Goal: Task Accomplishment & Management: Complete application form

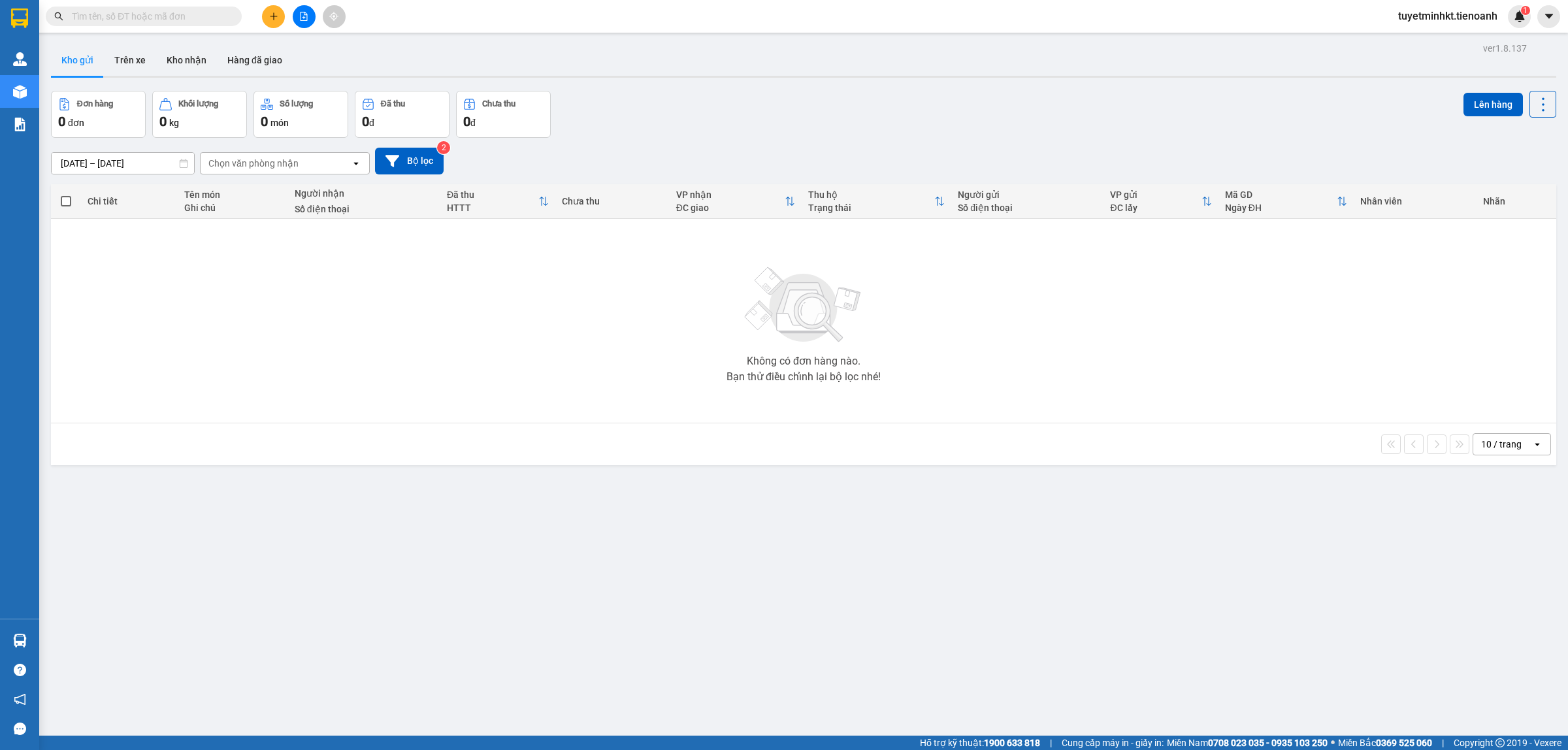
click at [187, 17] on input "text" at bounding box center [149, 16] width 154 height 14
paste input "HBT1108250090"
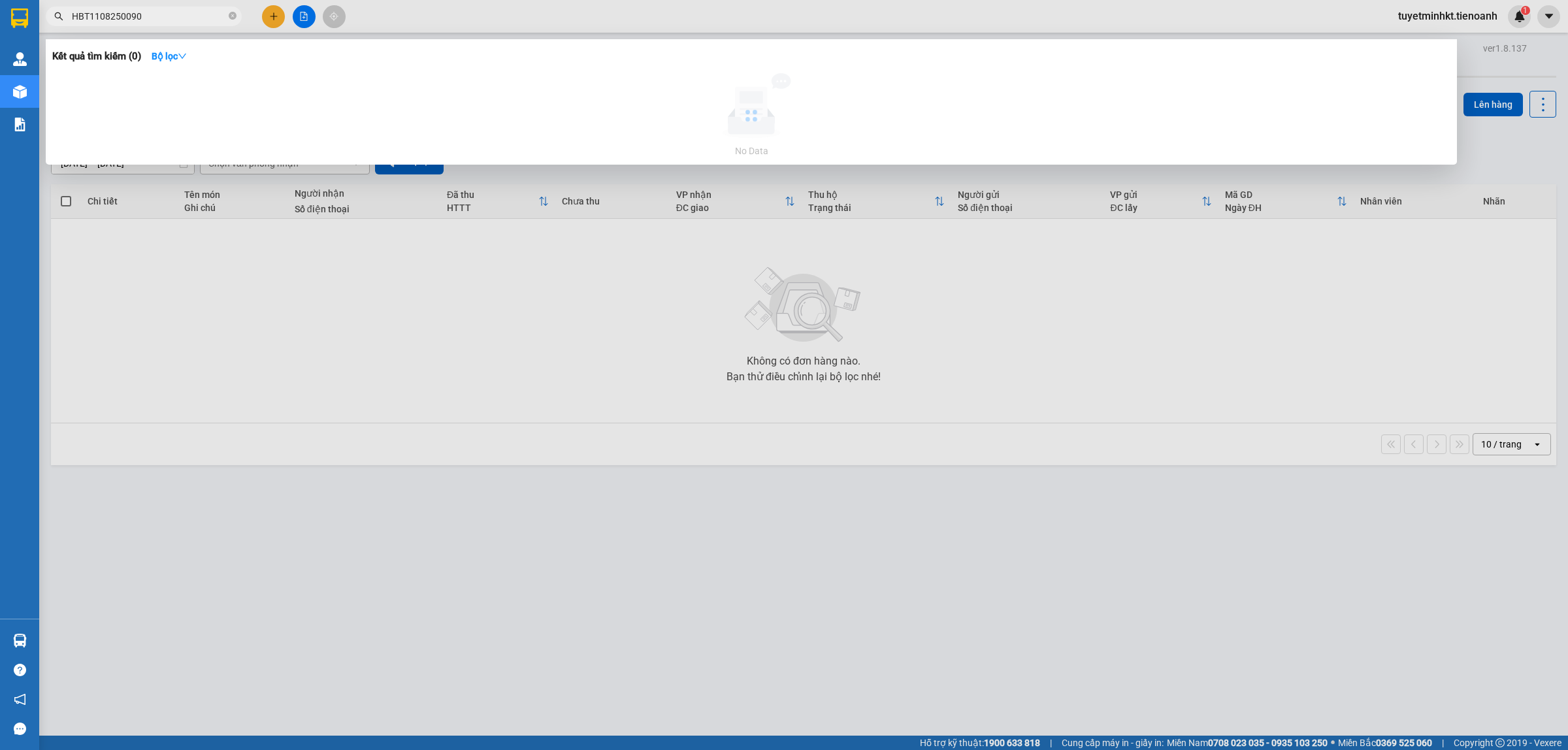
type input "HBT1108250090"
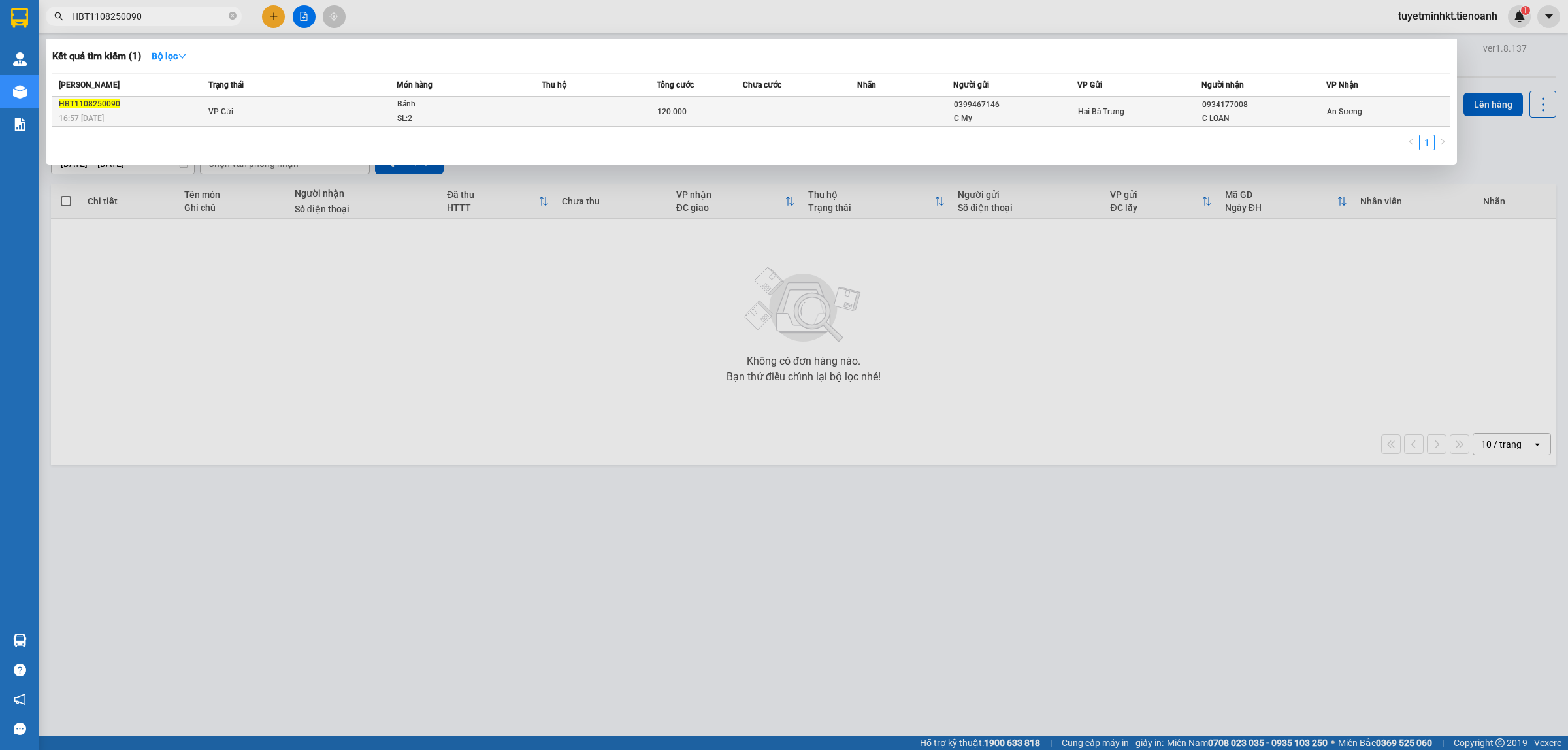
click at [608, 122] on td at bounding box center [599, 112] width 115 height 30
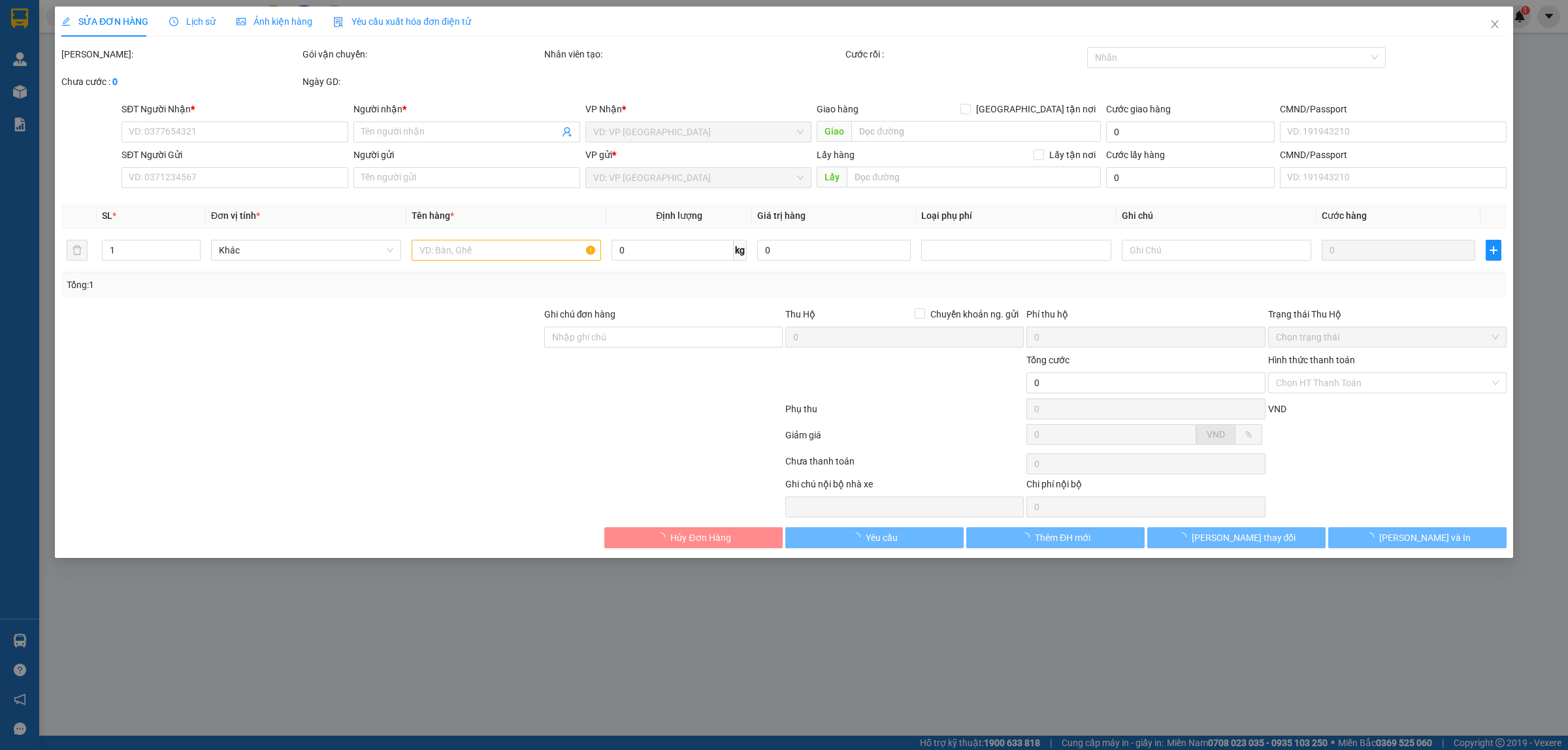
type input "0934177008"
type input "C LOAN"
type input "0399467146"
type input "C My"
type input "120.000"
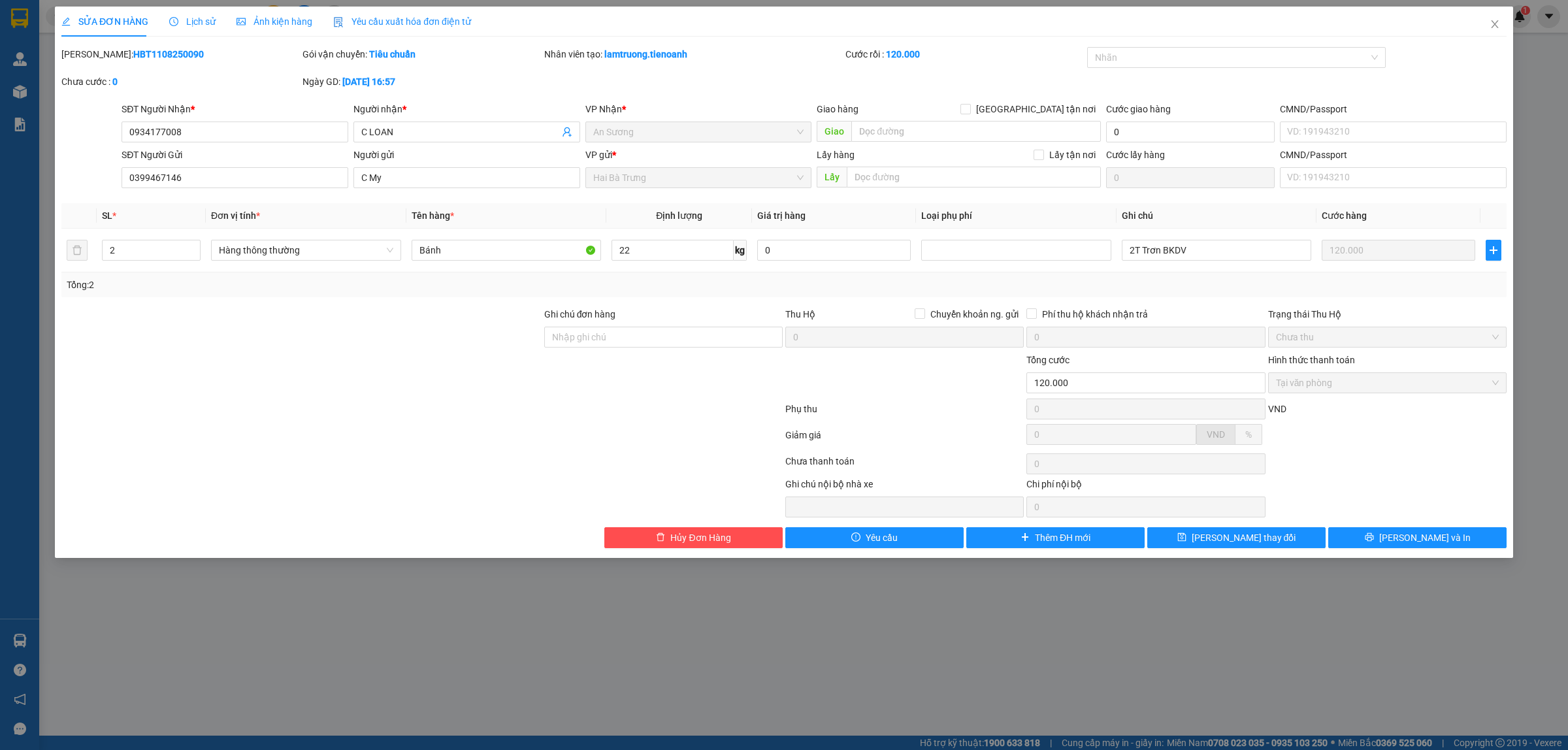
click at [197, 17] on span "Lịch sử" at bounding box center [193, 22] width 47 height 11
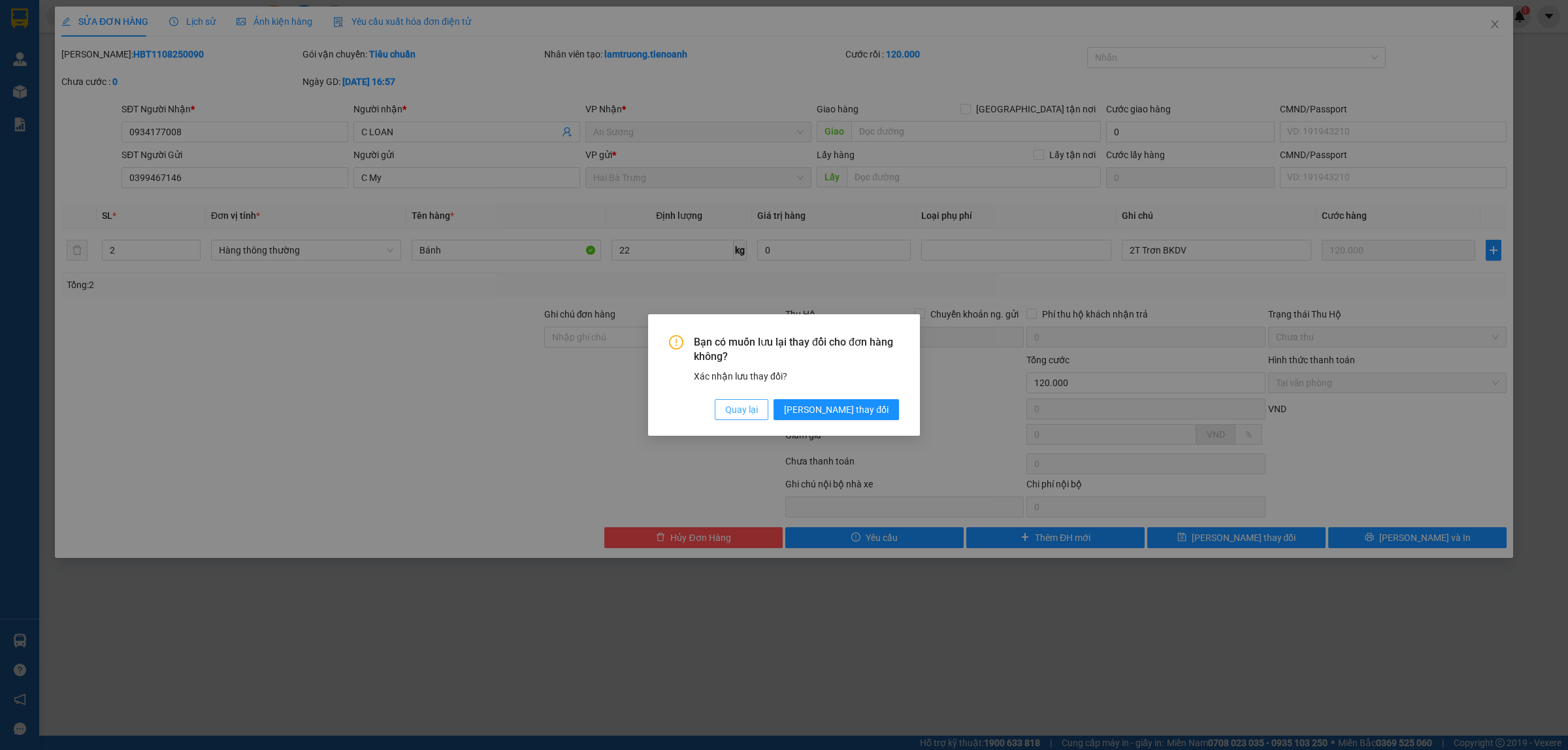
click at [758, 408] on span "Quay lại" at bounding box center [741, 409] width 32 height 14
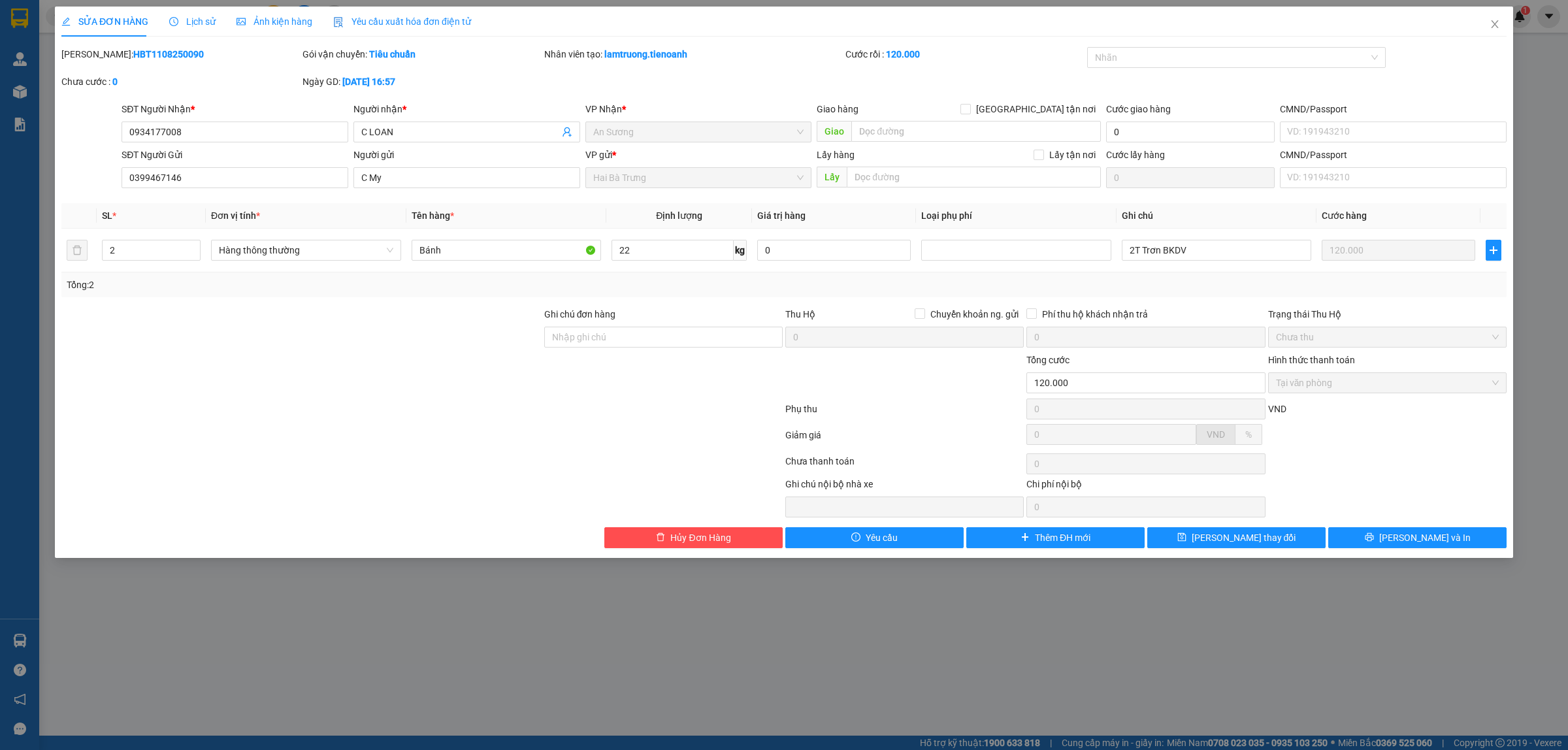
click at [201, 22] on span "Lịch sử" at bounding box center [193, 22] width 47 height 11
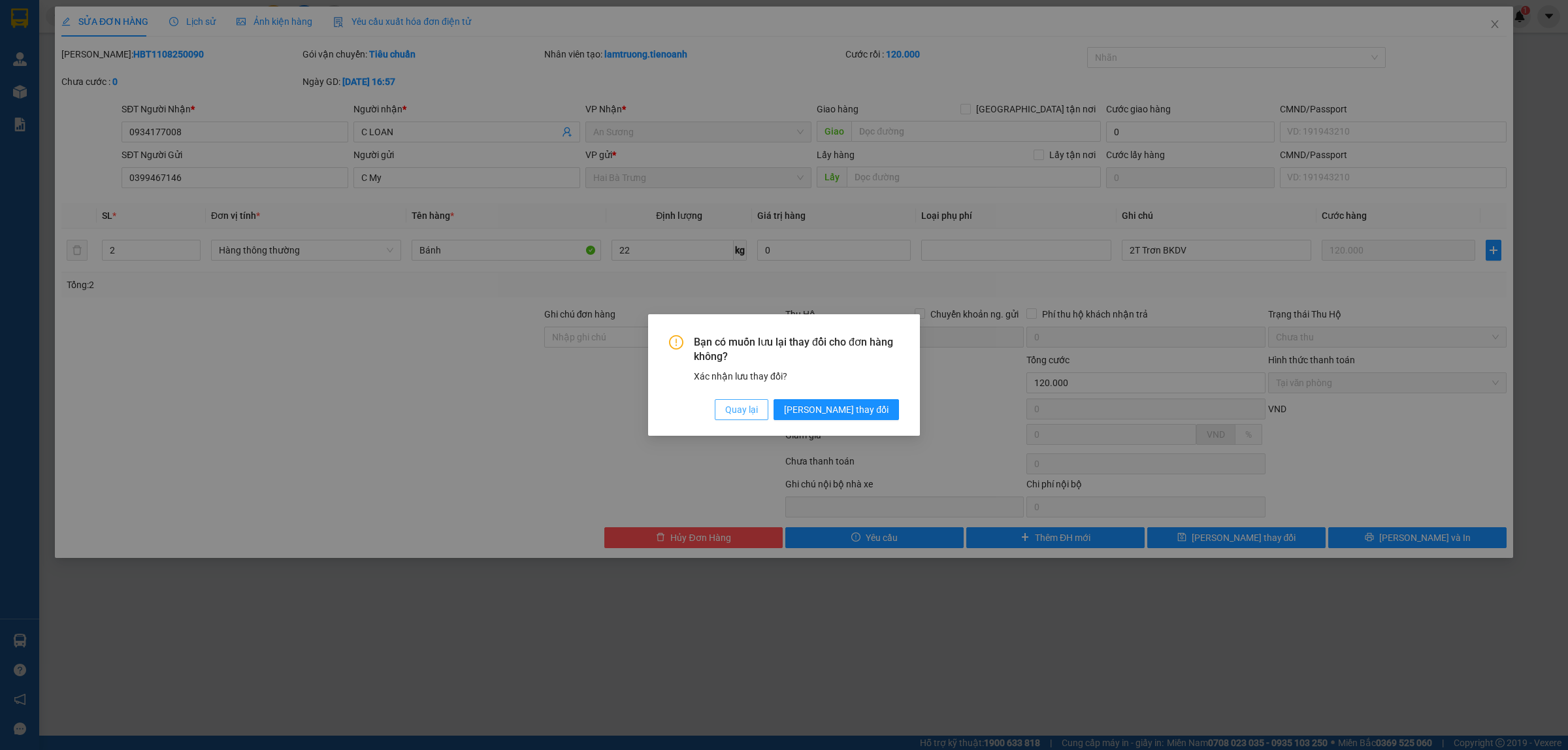
click at [758, 406] on span "Quay lại" at bounding box center [741, 409] width 32 height 14
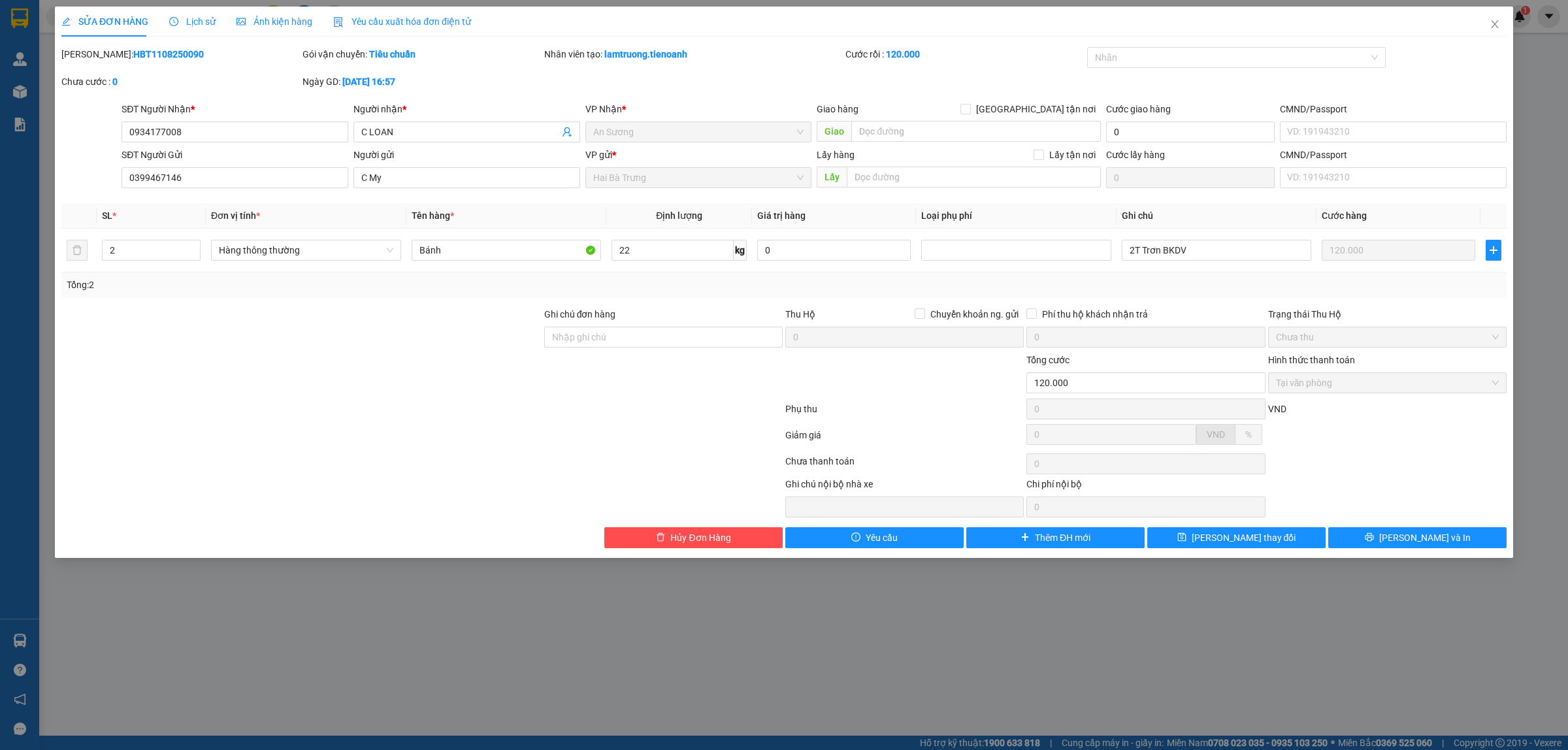
click at [747, 82] on div "Mã ĐH: HBT1108250090 Gói vận chuyển: Tiêu chuẩn Nhân viên tạo: lamtruong.tienoa…" at bounding box center [784, 74] width 1448 height 55
click at [184, 20] on span "Lịch sử" at bounding box center [193, 22] width 47 height 11
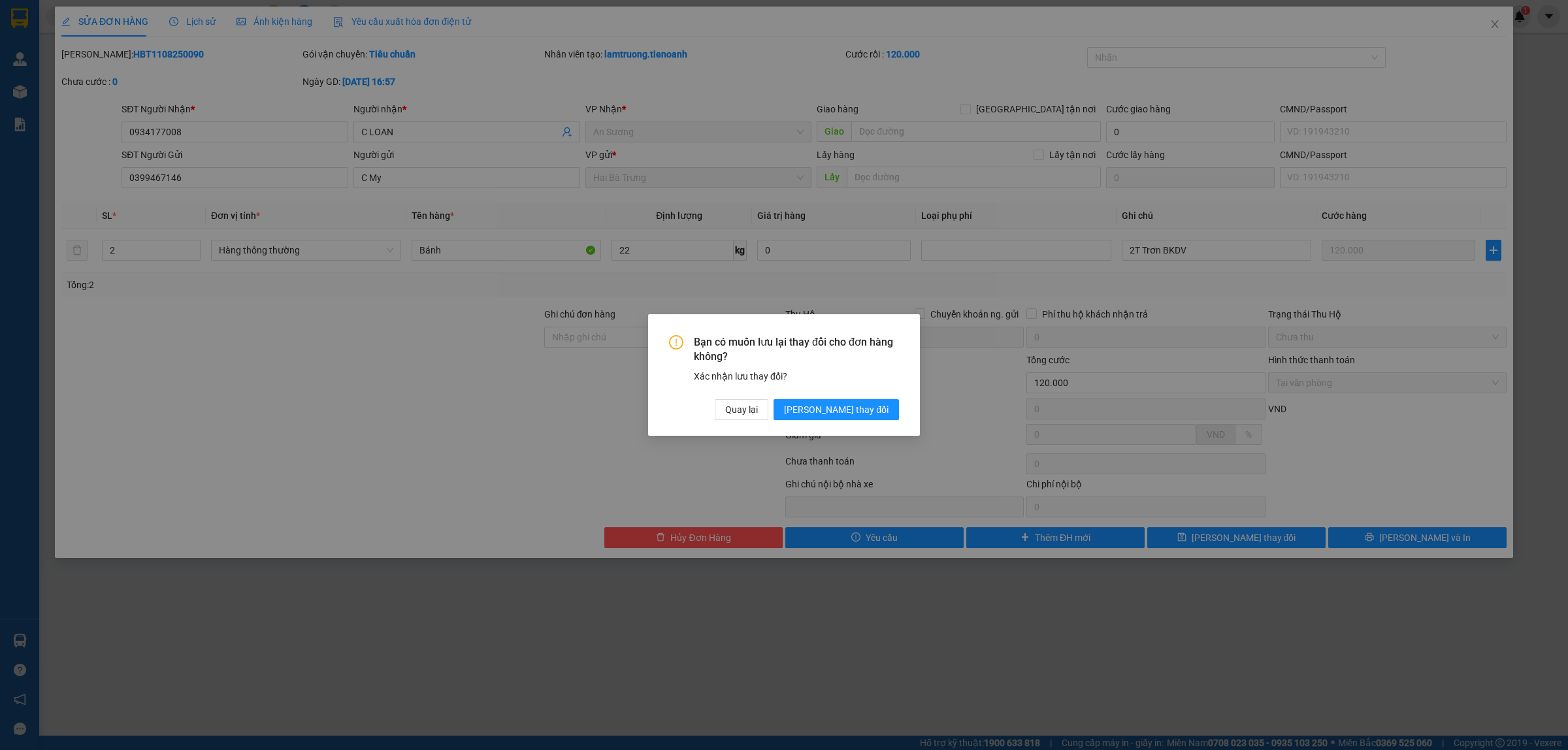
click at [796, 422] on div "Bạn có muốn lưu lại thay đổi cho đơn hàng không? Xác nhận lưu thay đổi? Quay lạ…" at bounding box center [784, 375] width 272 height 122
click at [758, 412] on span "Quay lại" at bounding box center [741, 409] width 32 height 14
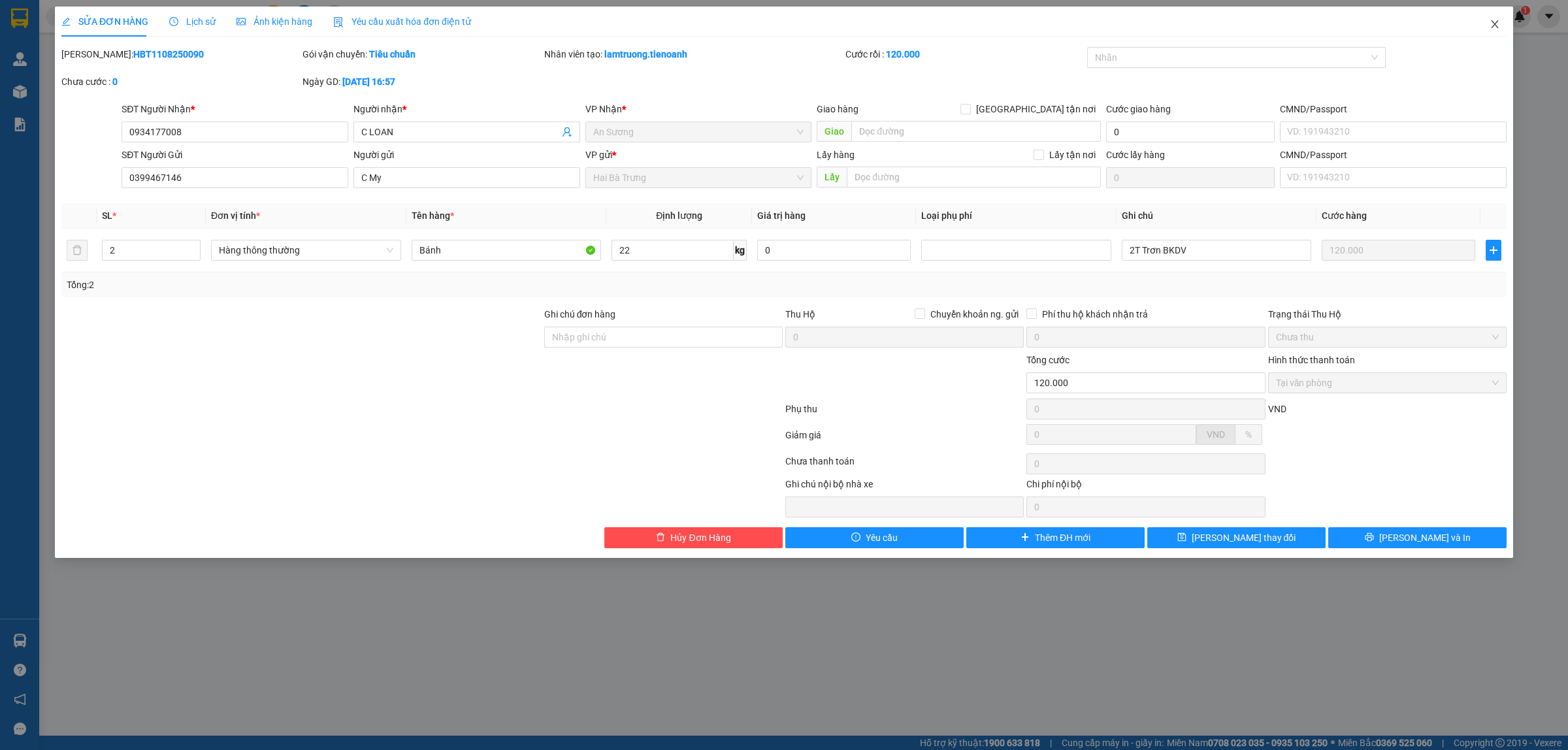
click at [1497, 24] on icon "close" at bounding box center [1495, 24] width 11 height 11
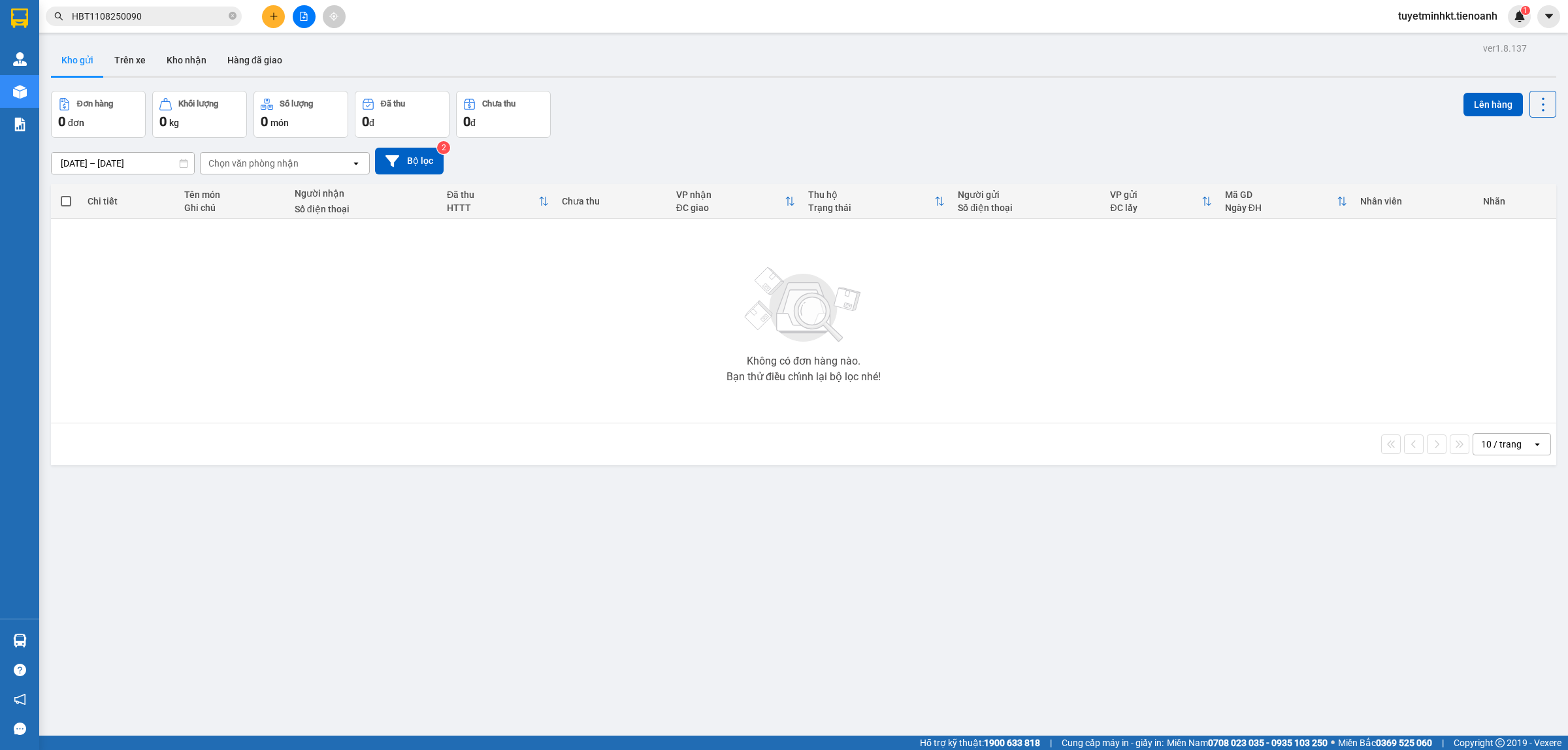
click at [181, 13] on input "HBT1108250090" at bounding box center [149, 16] width 154 height 14
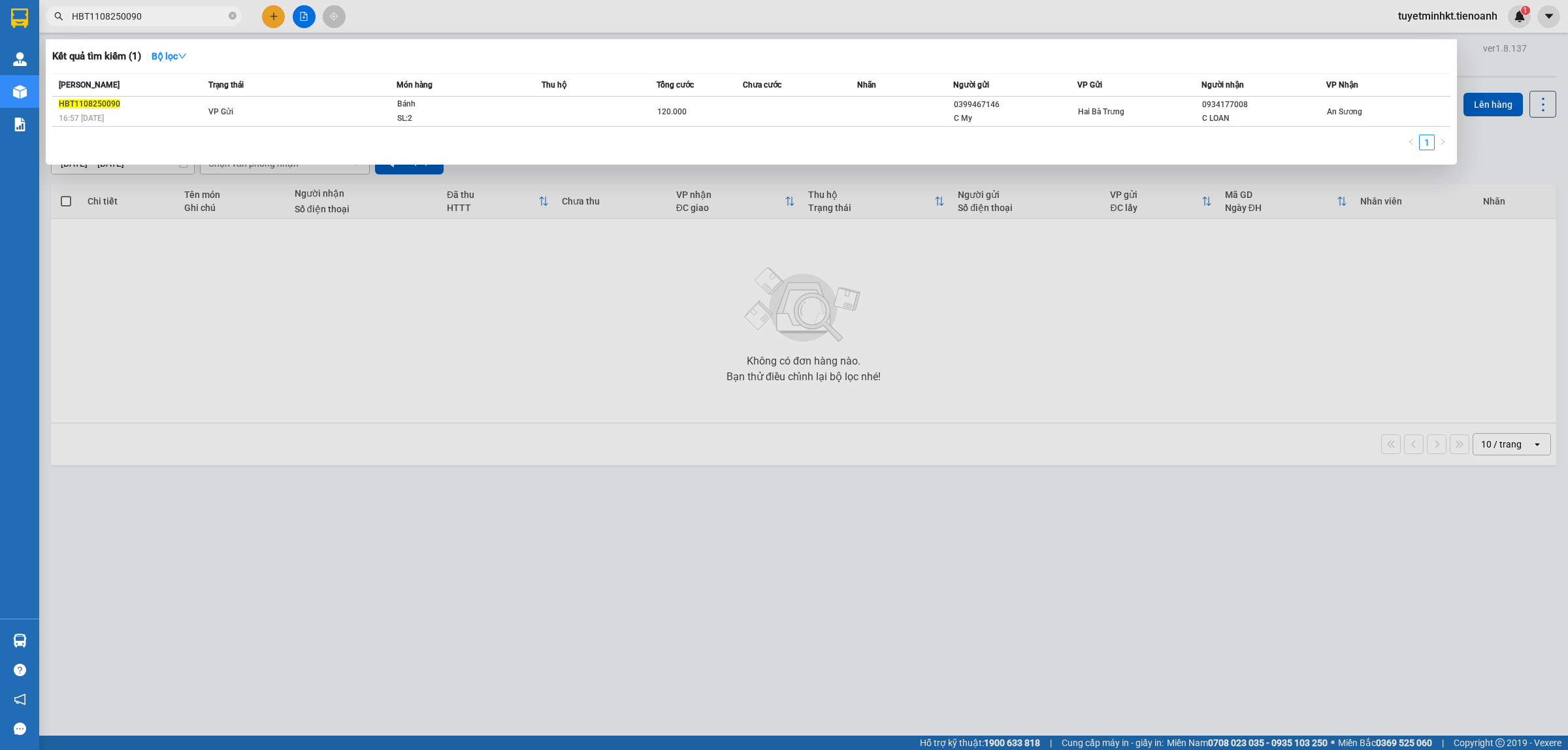
click at [199, 290] on div at bounding box center [784, 375] width 1568 height 750
click at [147, 14] on input "HBT1108250090" at bounding box center [149, 16] width 154 height 14
click at [259, 86] on div "Trạng thái" at bounding box center [302, 84] width 187 height 14
click at [259, 99] on td "VP Gửi" at bounding box center [301, 112] width 191 height 30
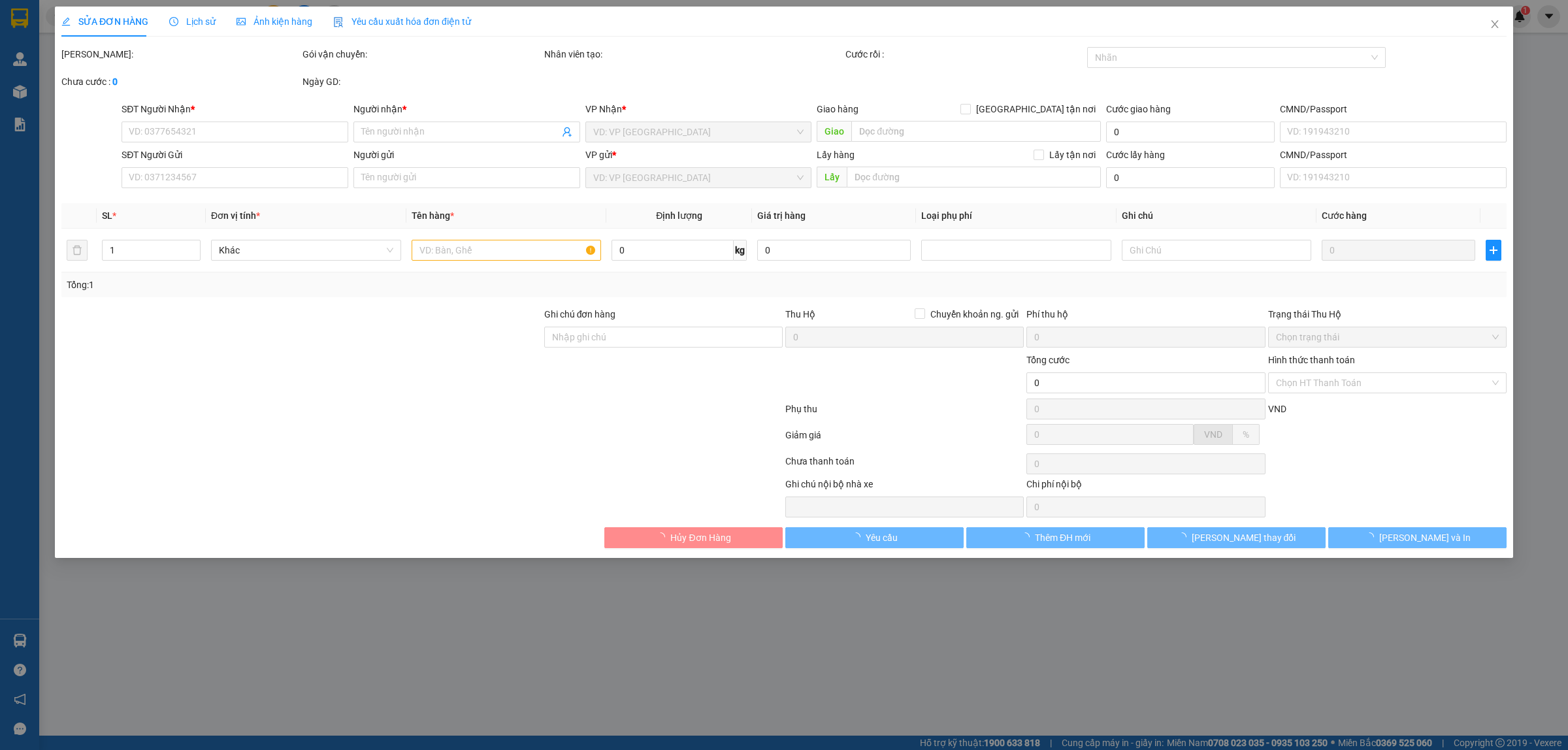
type input "0934177008"
type input "C LOAN"
type input "0399467146"
type input "C My"
type input "120.000"
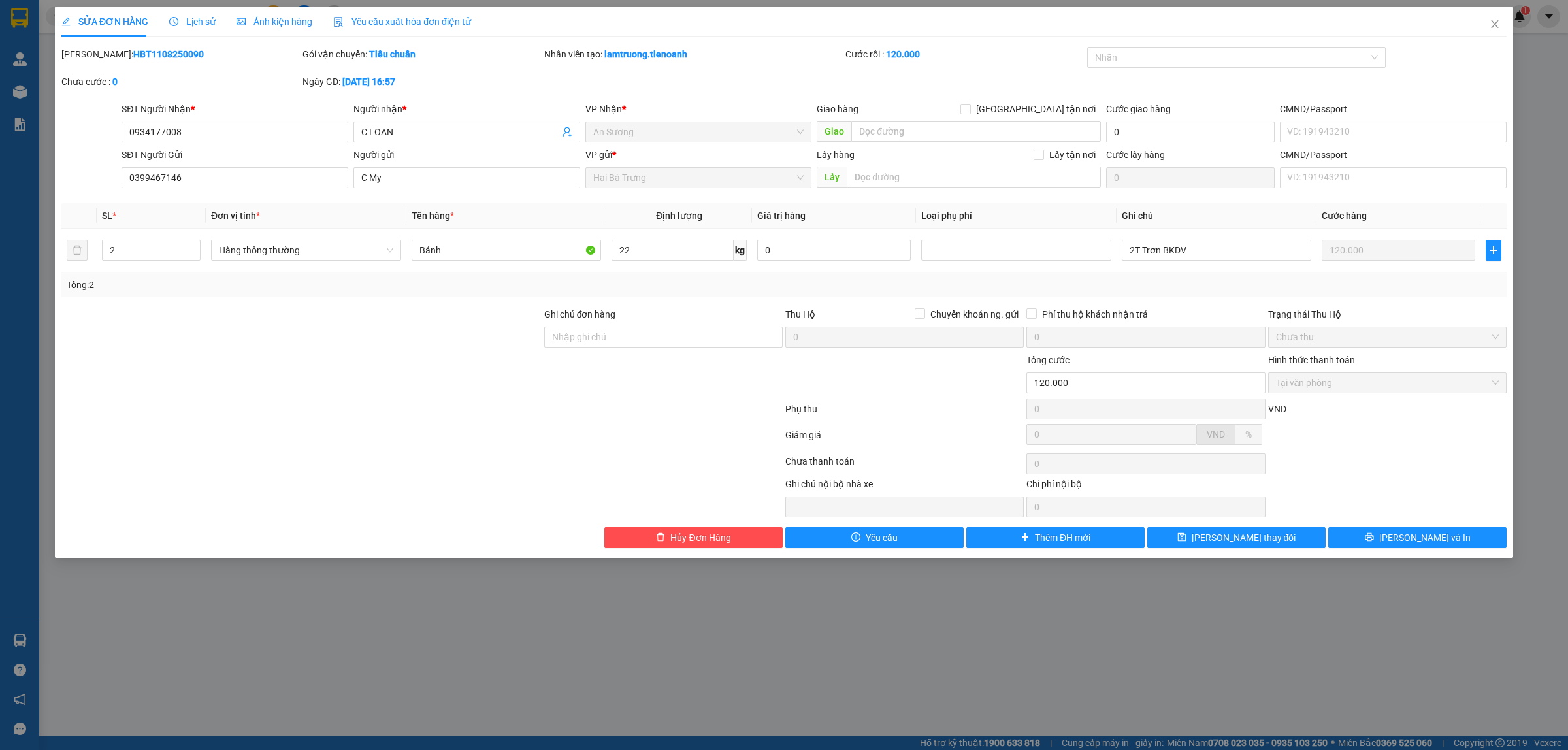
click at [190, 22] on span "Lịch sử" at bounding box center [193, 22] width 47 height 11
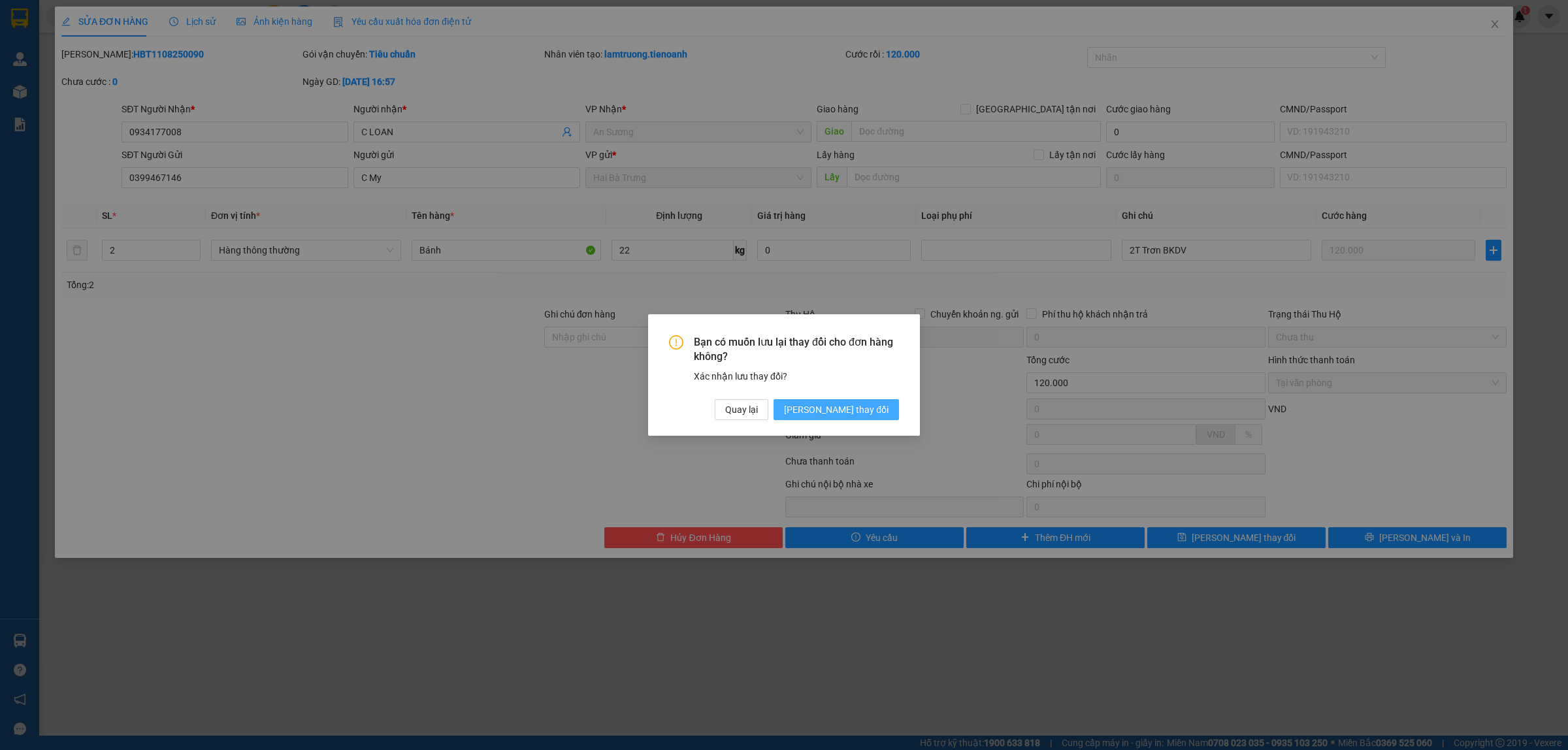
click at [861, 413] on span "[PERSON_NAME] thay đổi" at bounding box center [836, 409] width 105 height 14
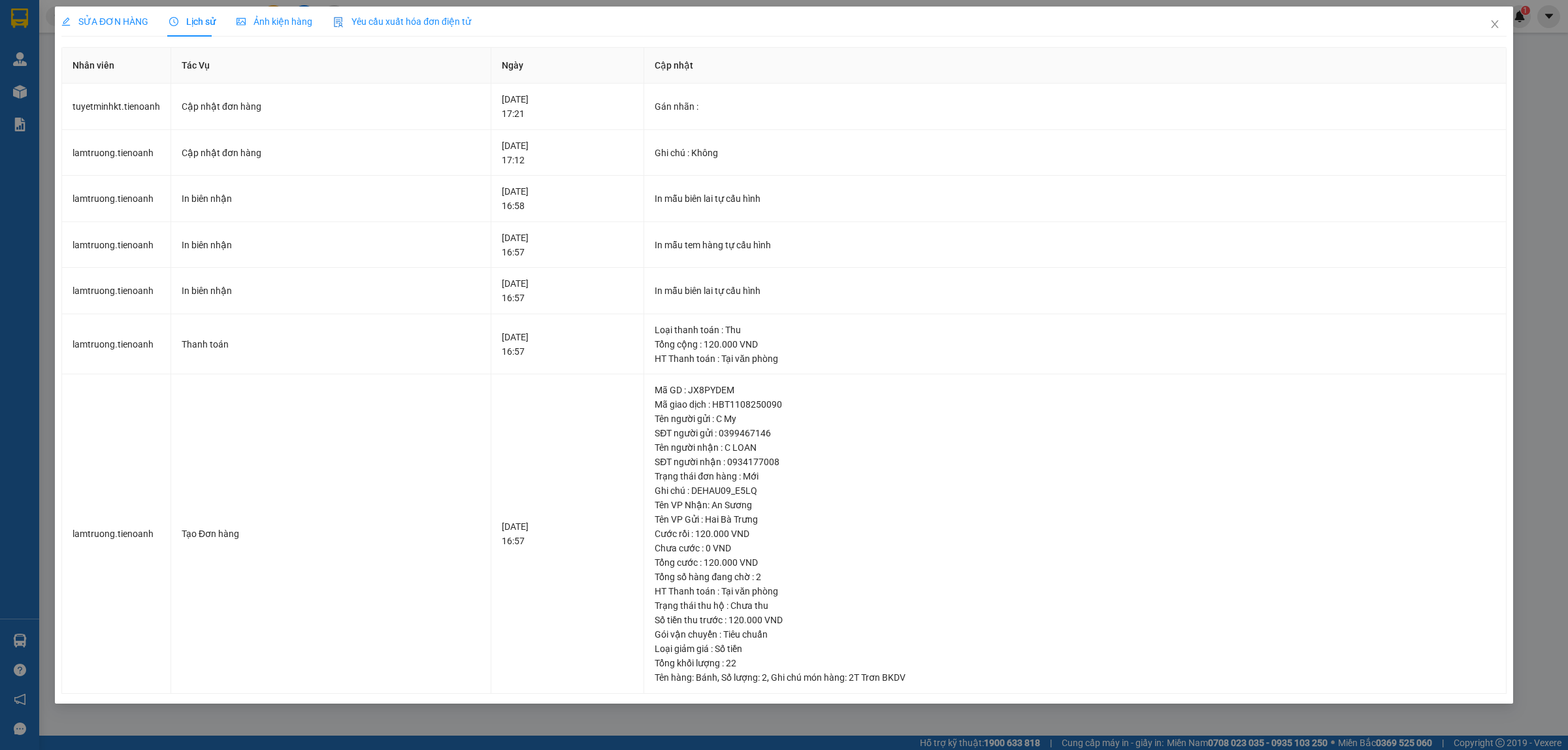
click at [631, 38] on div "SỬA ĐƠN HÀNG Lịch sử Ảnh kiện hàng Yêu cầu xuất hóa đơn điện tử Total Paid Fee …" at bounding box center [784, 351] width 1445 height 688
click at [1497, 23] on icon "close" at bounding box center [1495, 24] width 11 height 11
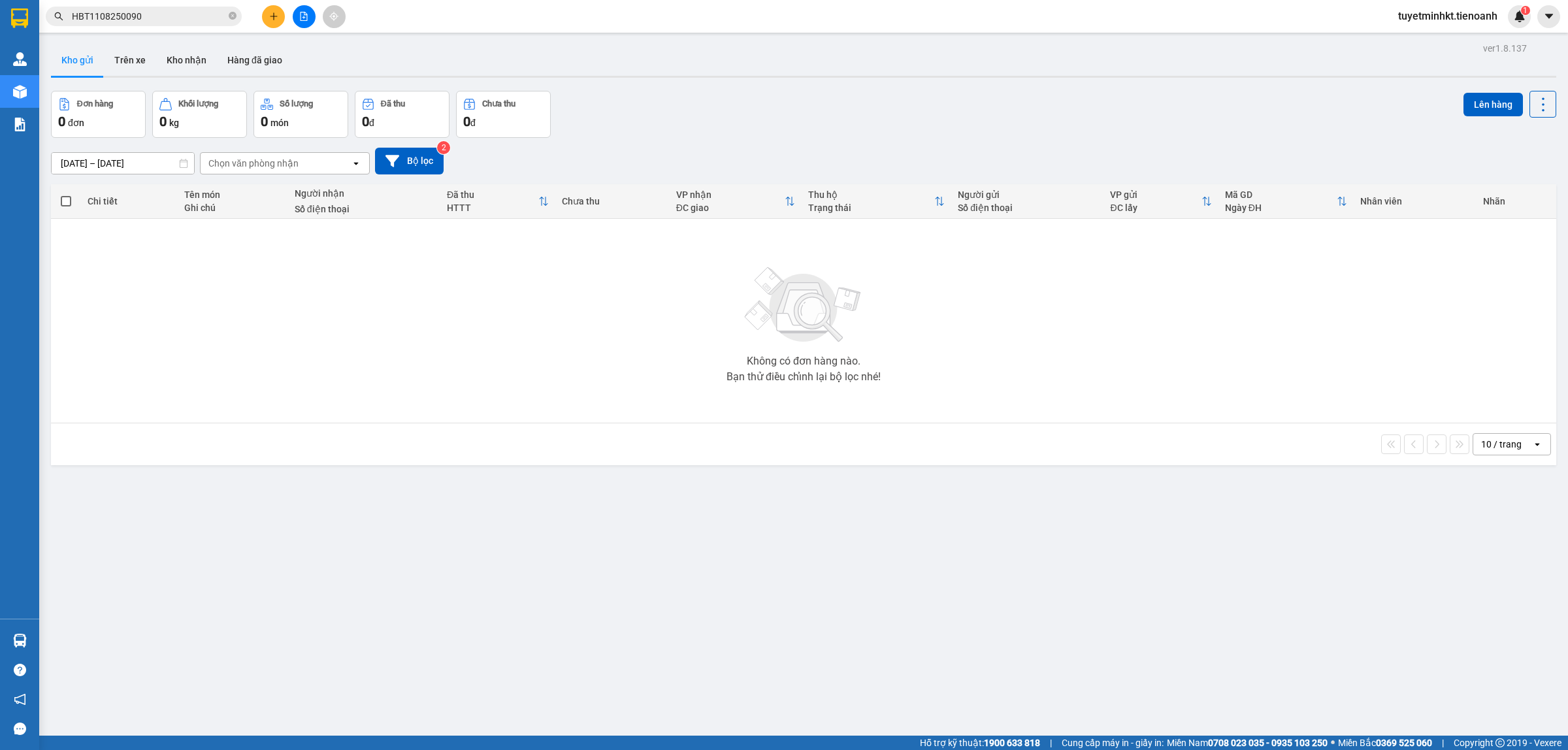
click at [191, 21] on input "HBT1108250090" at bounding box center [149, 16] width 154 height 14
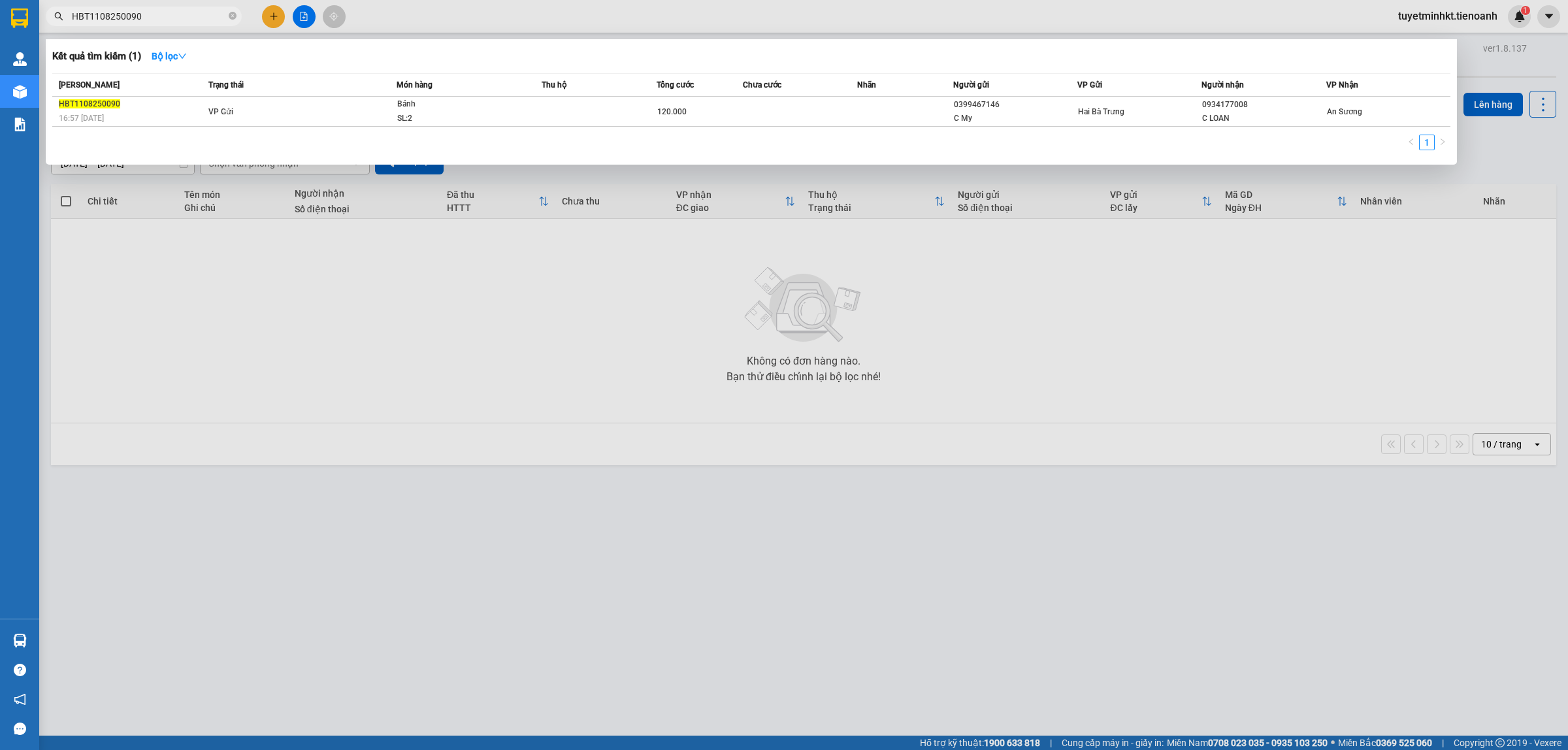
click at [191, 21] on input "HBT1108250090" at bounding box center [149, 16] width 154 height 14
paste input "0908250074"
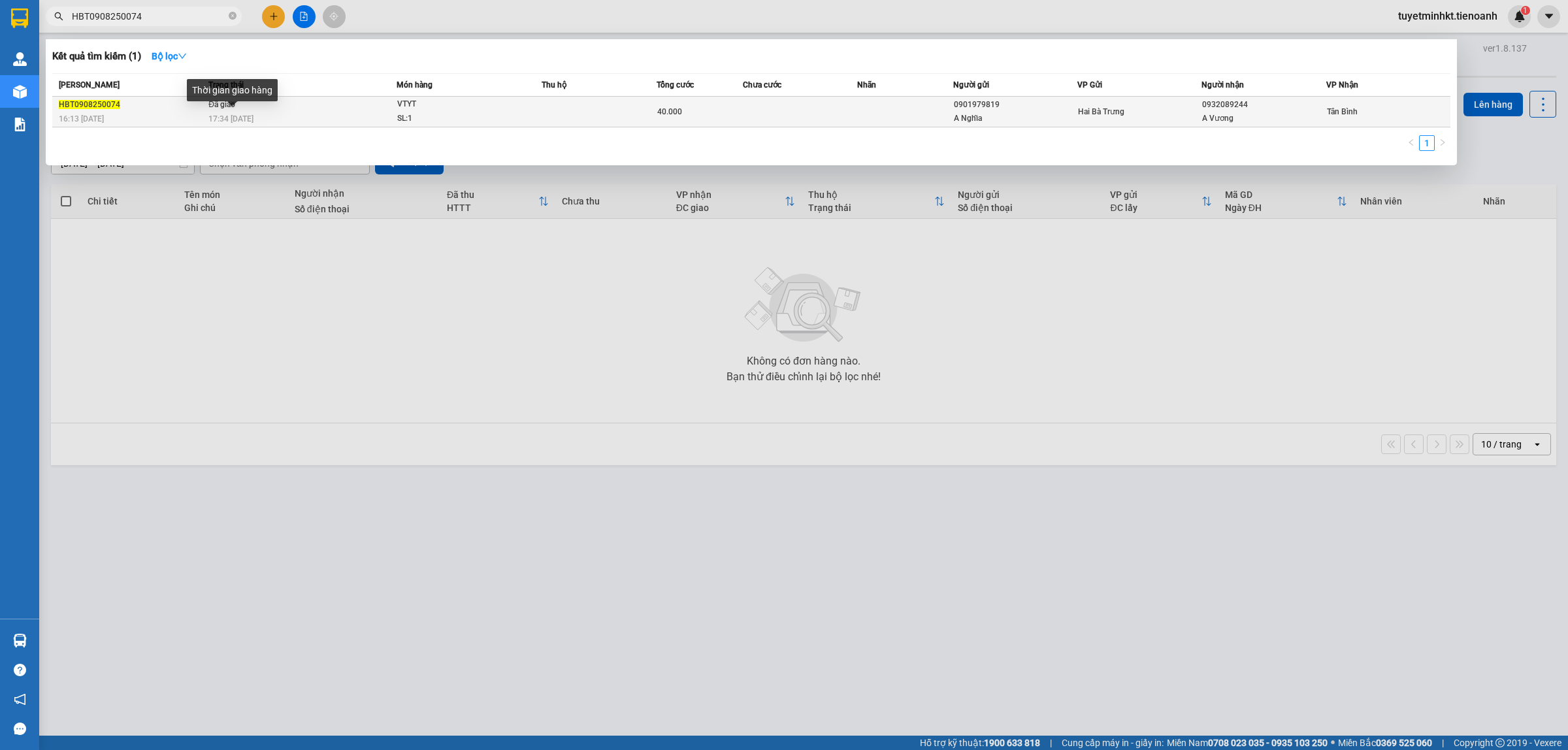
type input "HBT0908250074"
click at [236, 114] on span "17:34 [DATE]" at bounding box center [231, 119] width 45 height 9
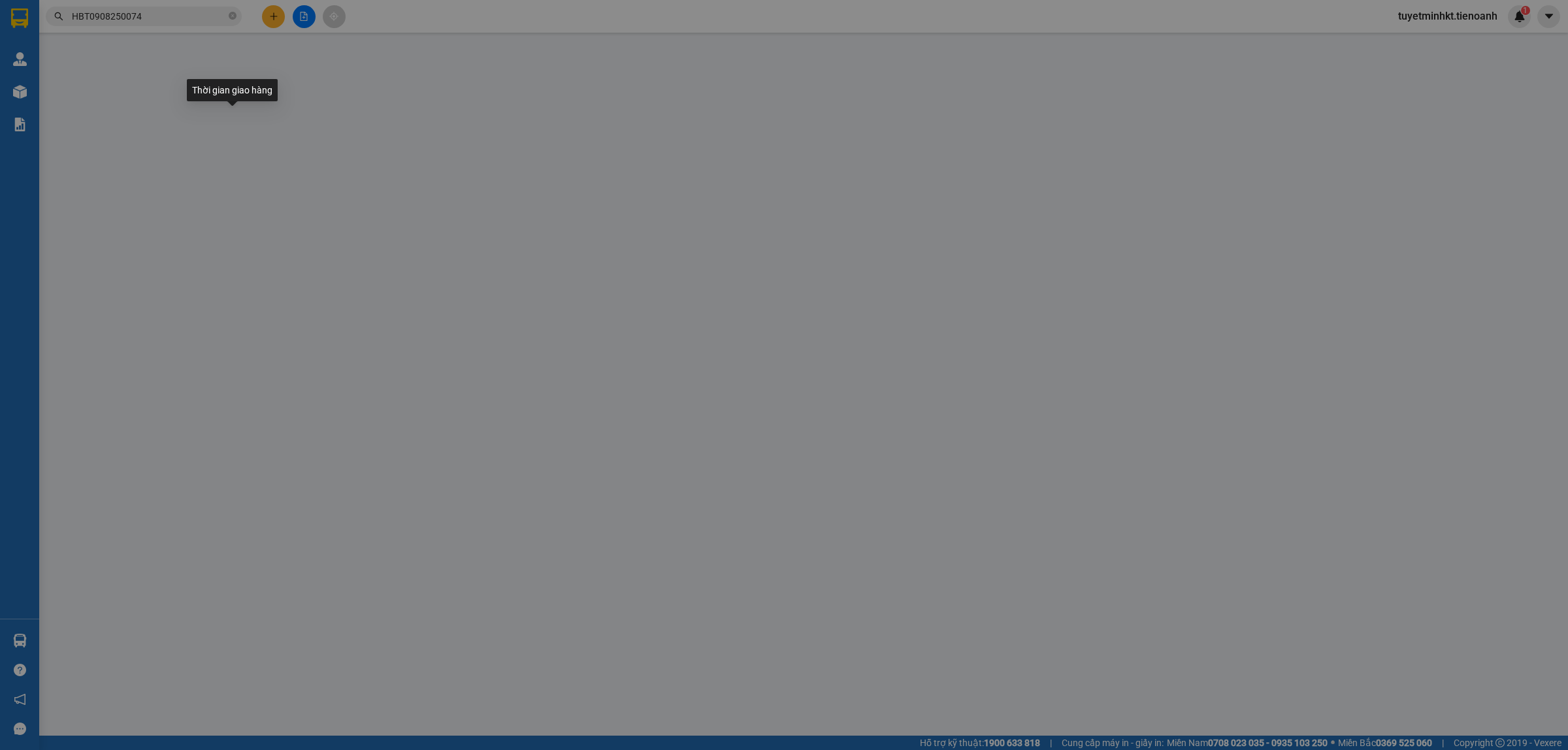
type input "0932089244"
type input "A Vương"
type input "0901979819"
type input "A Nghĩa"
type input "B1HXU7BV286P"
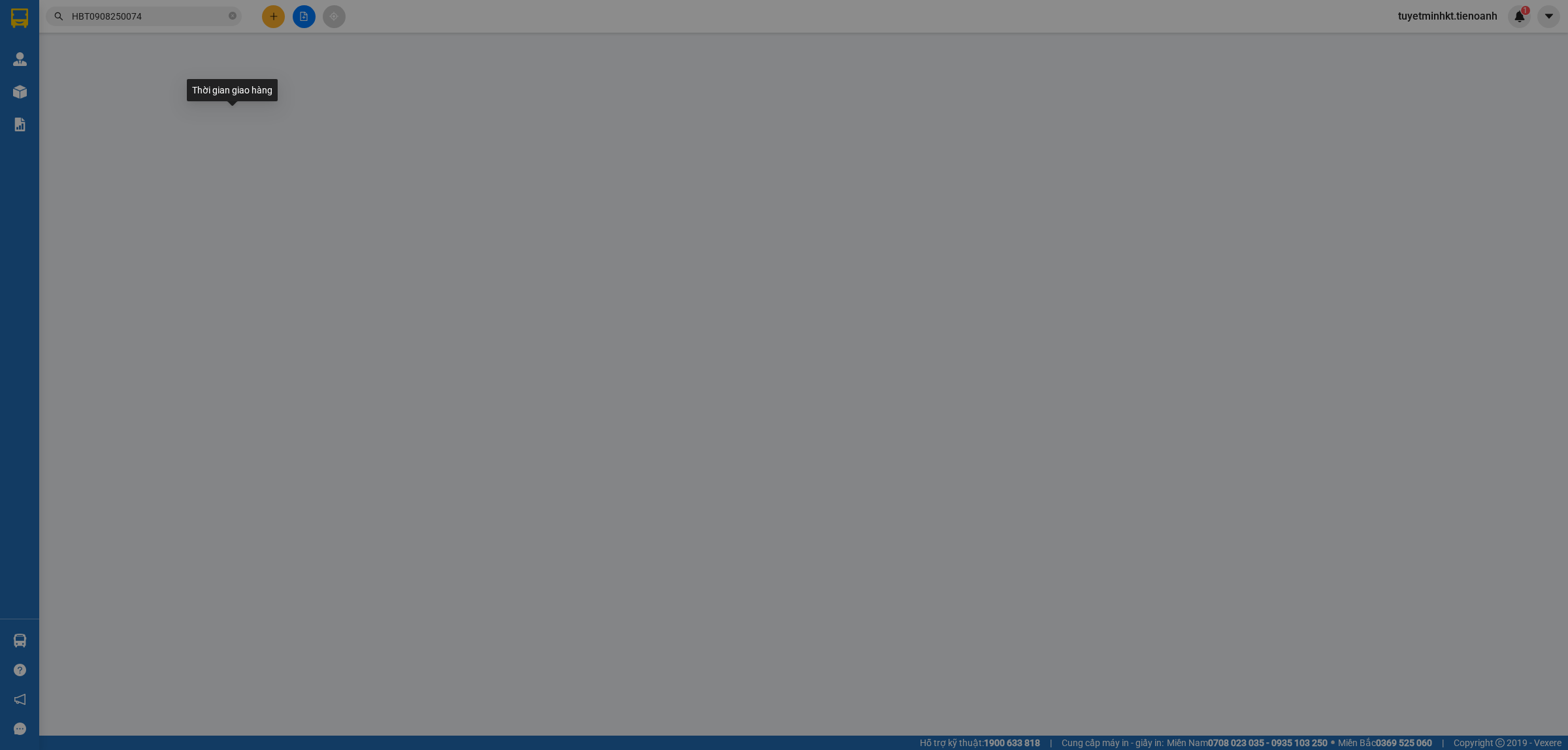
type input "40.000"
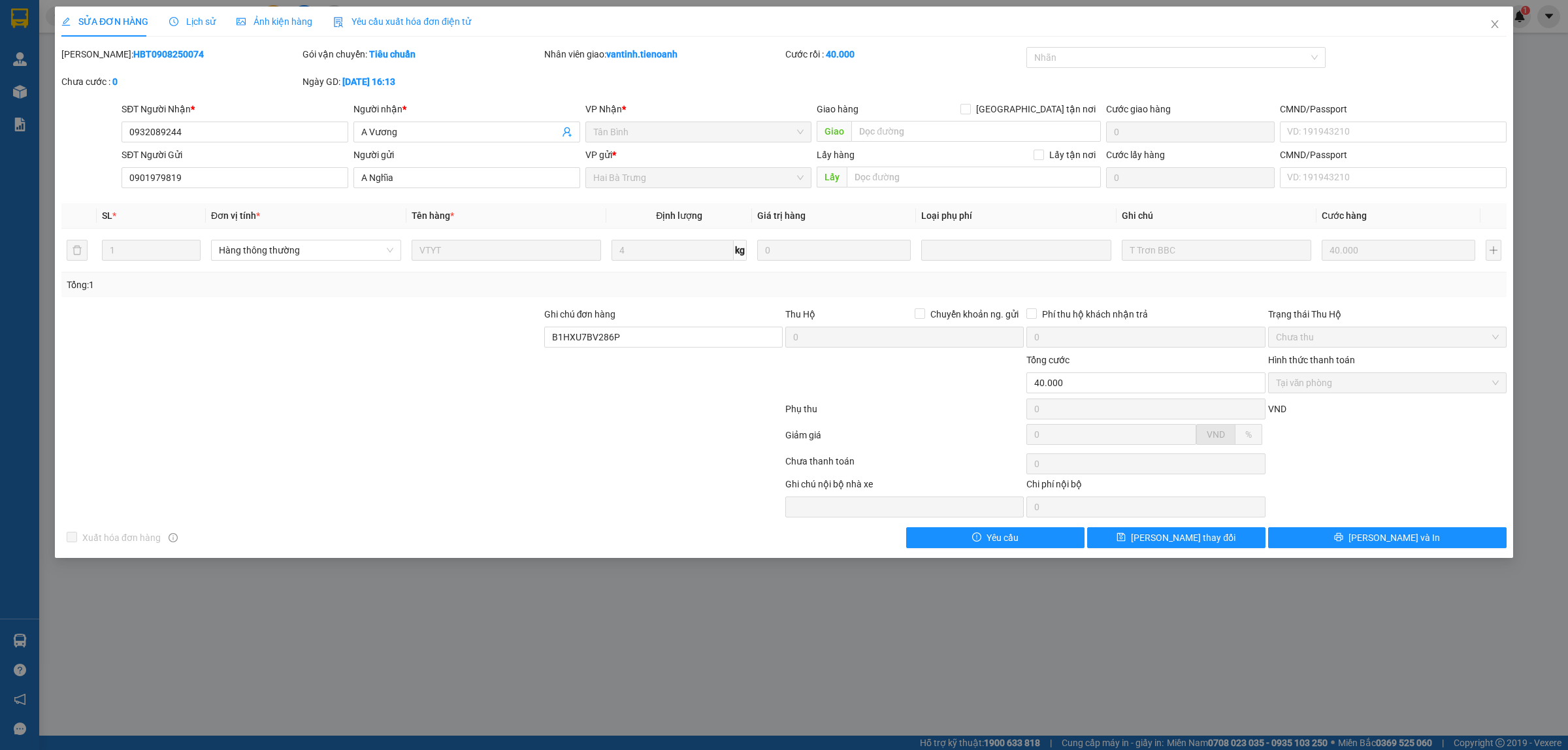
click at [193, 21] on span "Lịch sử" at bounding box center [193, 22] width 47 height 11
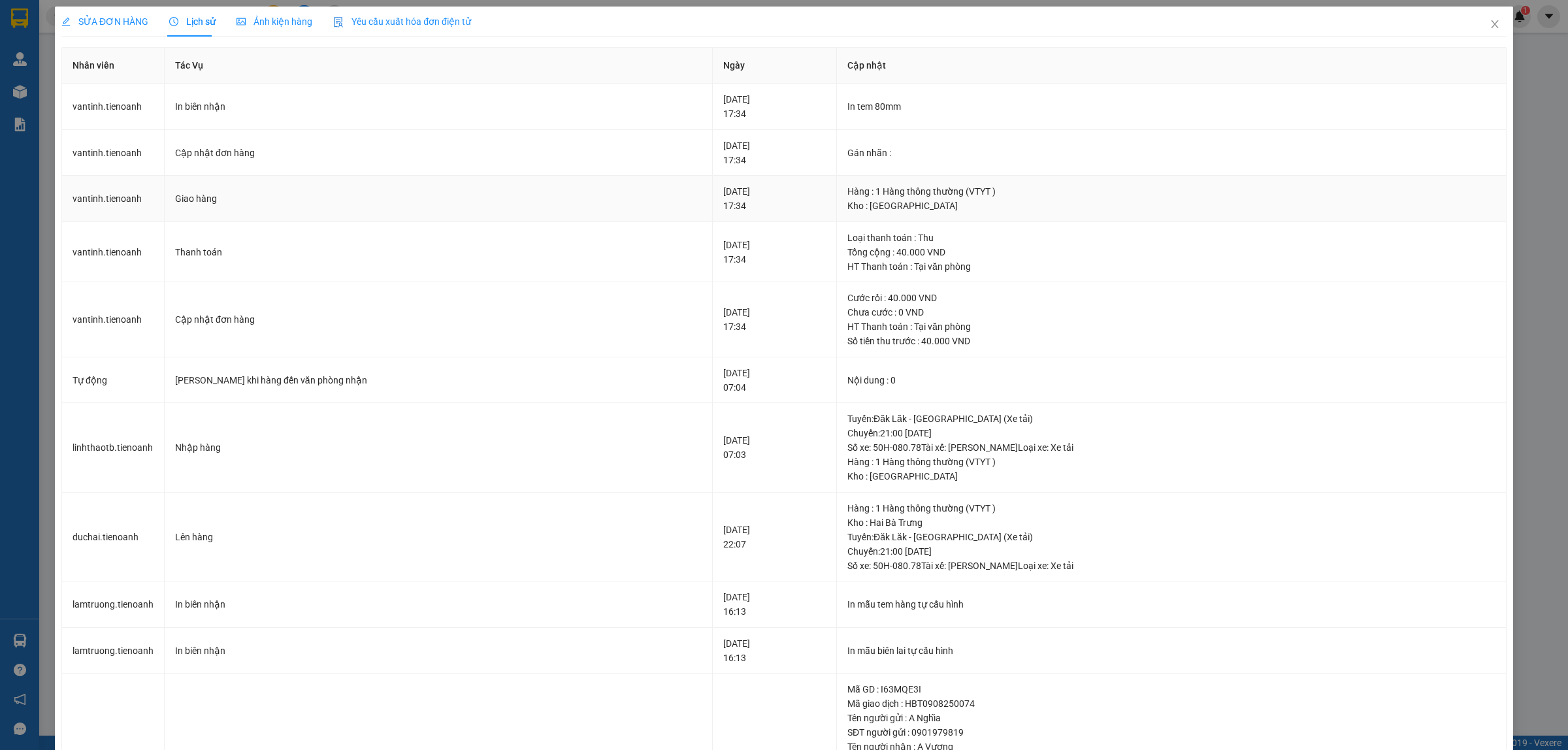
click at [847, 188] on div "Hàng : 1 Hàng thông thường (VTYT )" at bounding box center [1171, 191] width 649 height 14
click at [847, 386] on div "Nội dung : 0" at bounding box center [1171, 380] width 649 height 14
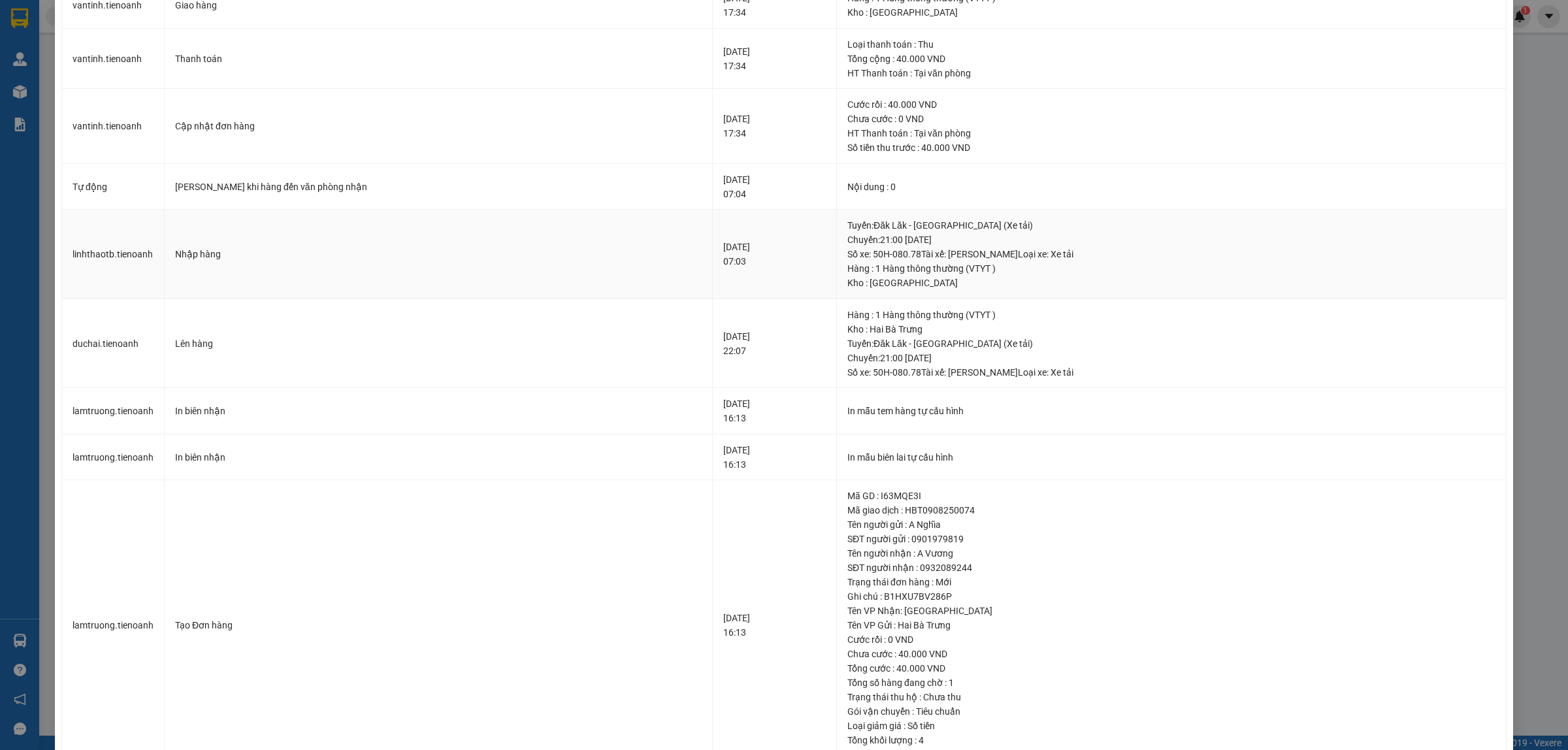
scroll to position [241, 0]
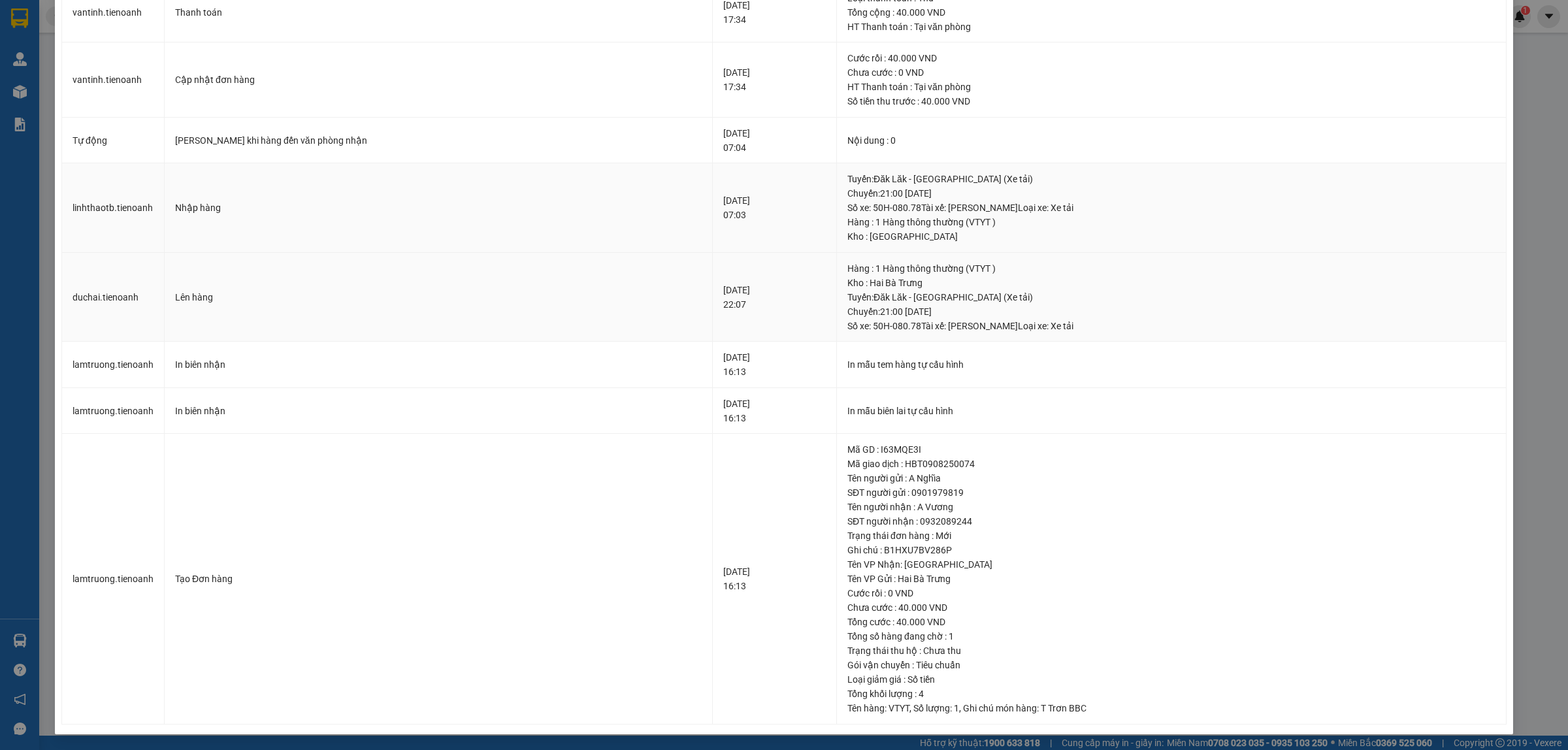
click at [615, 339] on td "Lên hàng" at bounding box center [439, 297] width 548 height 90
